Goal: Task Accomplishment & Management: Manage account settings

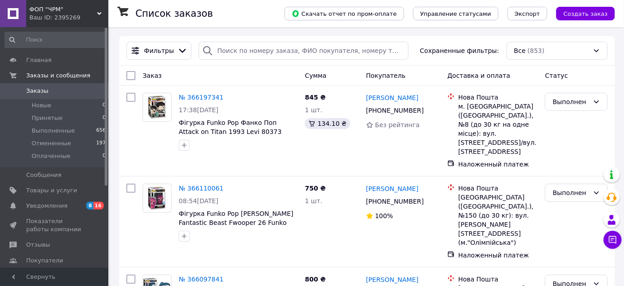
click at [33, 88] on span "Заказы" at bounding box center [37, 91] width 22 height 8
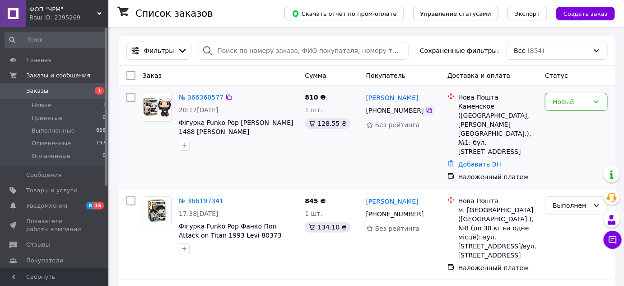
click at [427, 109] on icon at bounding box center [429, 110] width 5 height 5
drag, startPoint x: 431, startPoint y: 95, endPoint x: 365, endPoint y: 96, distance: 66.0
click at [366, 96] on div "Мария Масленикова" at bounding box center [404, 97] width 76 height 11
copy link "Мария Масленикова"
click at [426, 110] on icon at bounding box center [429, 110] width 7 height 7
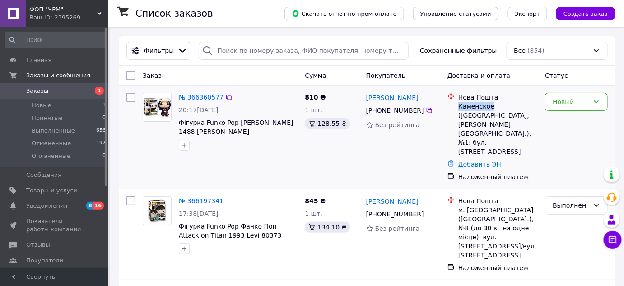
drag, startPoint x: 491, startPoint y: 106, endPoint x: 460, endPoint y: 105, distance: 31.2
click at [460, 105] on div "Каменское (Днепропетровская обл., Каменский р-н.), №1: бул. Независимости, 2а" at bounding box center [499, 129] width 80 height 54
copy div "Каменское"
drag, startPoint x: 225, startPoint y: 131, endPoint x: 179, endPoint y: 124, distance: 46.1
click at [179, 123] on span "Фігурка Funko Pop Фанко Поп 1488 Arcane Caitlyn" at bounding box center [238, 127] width 119 height 18
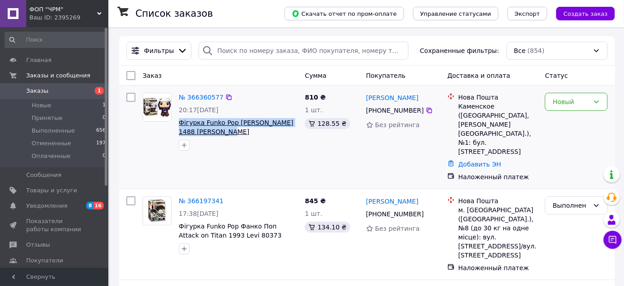
copy span "Фігурка Funko Pop Фанко Поп 1488 Arcane Caitlyn"
click at [249, 152] on div at bounding box center [238, 145] width 122 height 14
